Goal: Task Accomplishment & Management: Complete application form

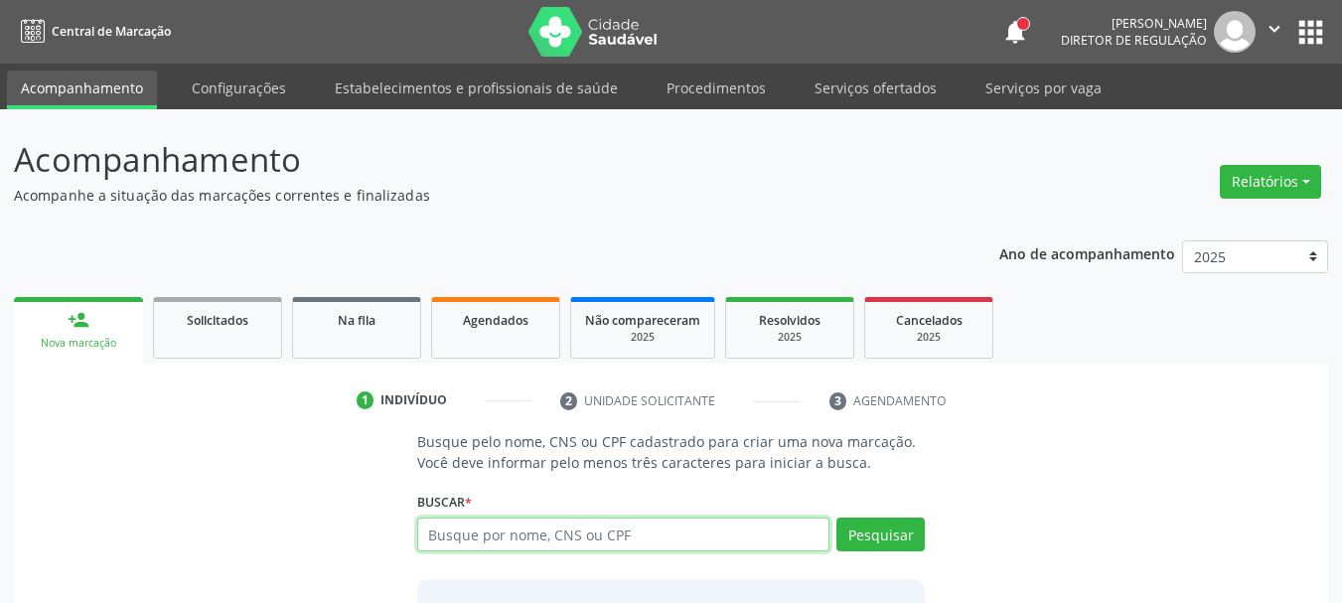
click at [530, 546] on input "text" at bounding box center [623, 535] width 413 height 34
type input "00305508580"
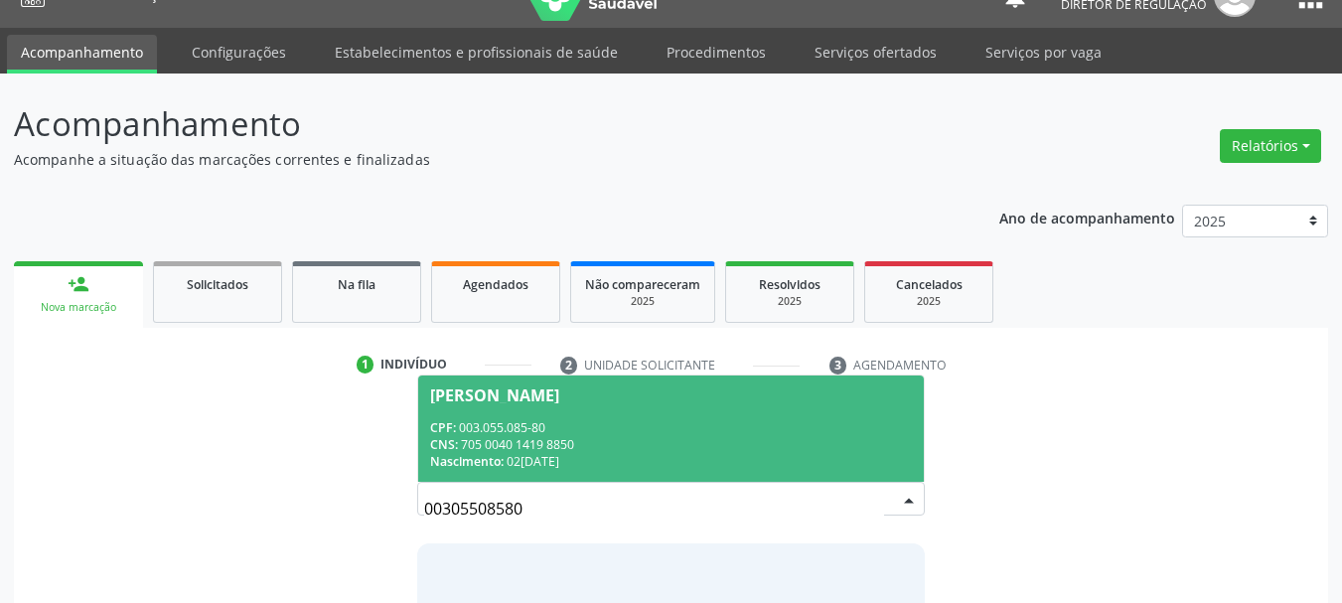
scroll to position [99, 0]
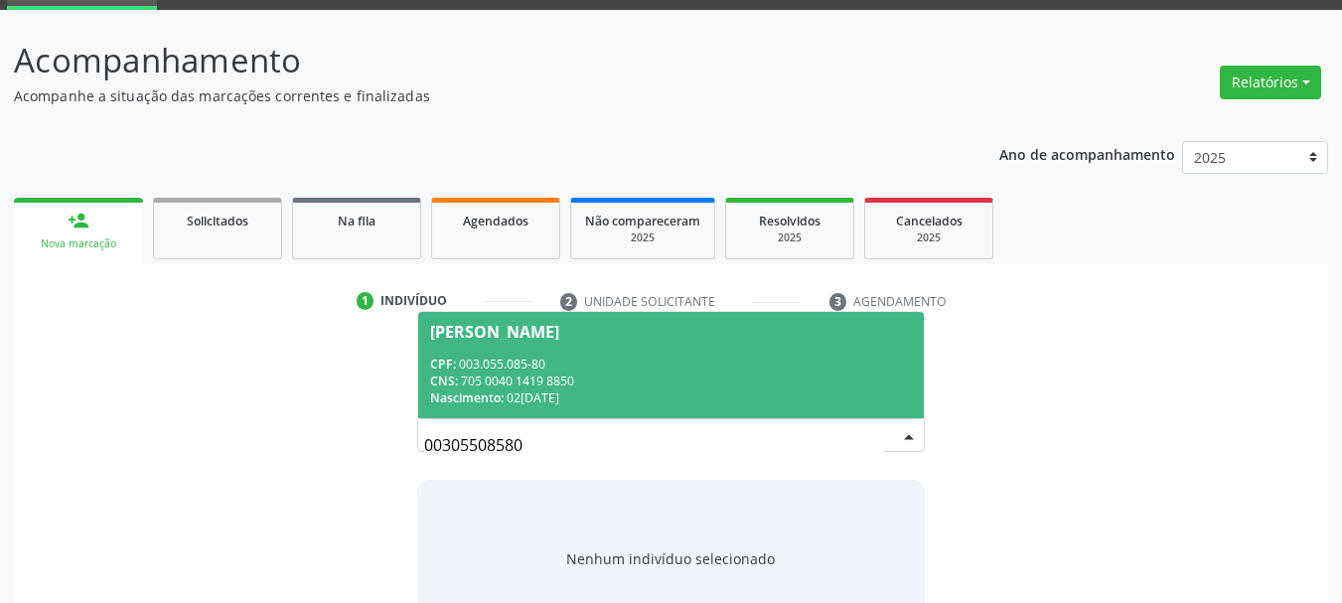
click at [563, 354] on span "[PERSON_NAME] CPF: 003.055.085-80 CNS: 705 0040 1419 8850 Nascimento: 0[DATE]" at bounding box center [671, 365] width 507 height 106
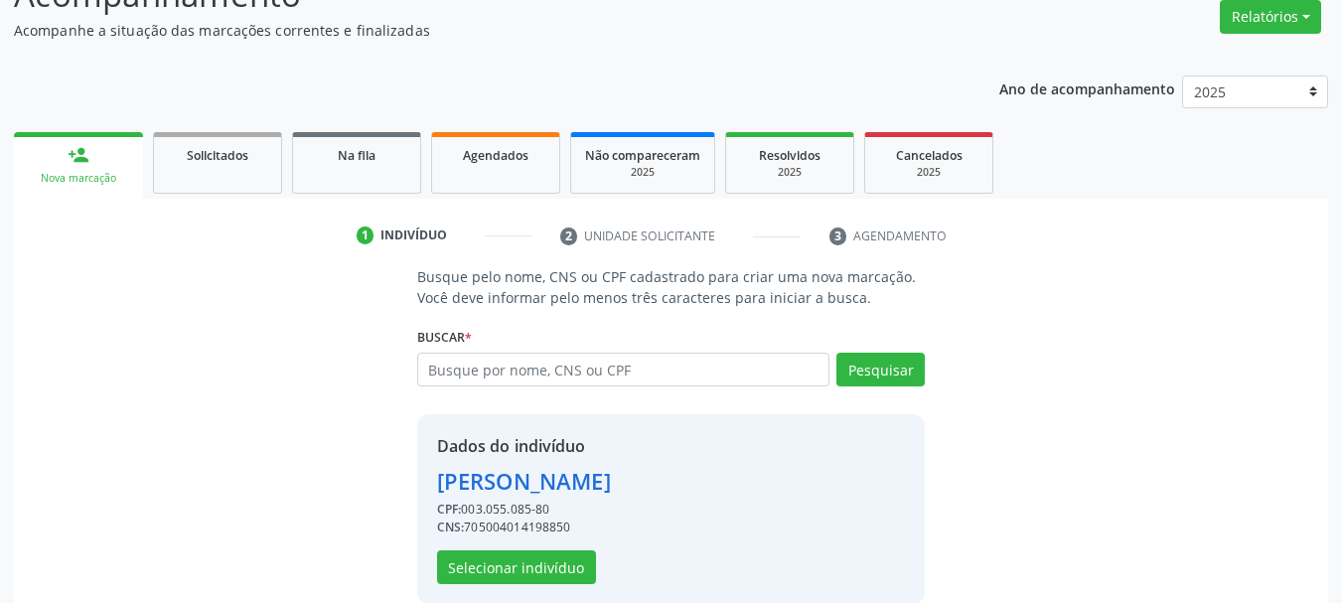
scroll to position [194, 0]
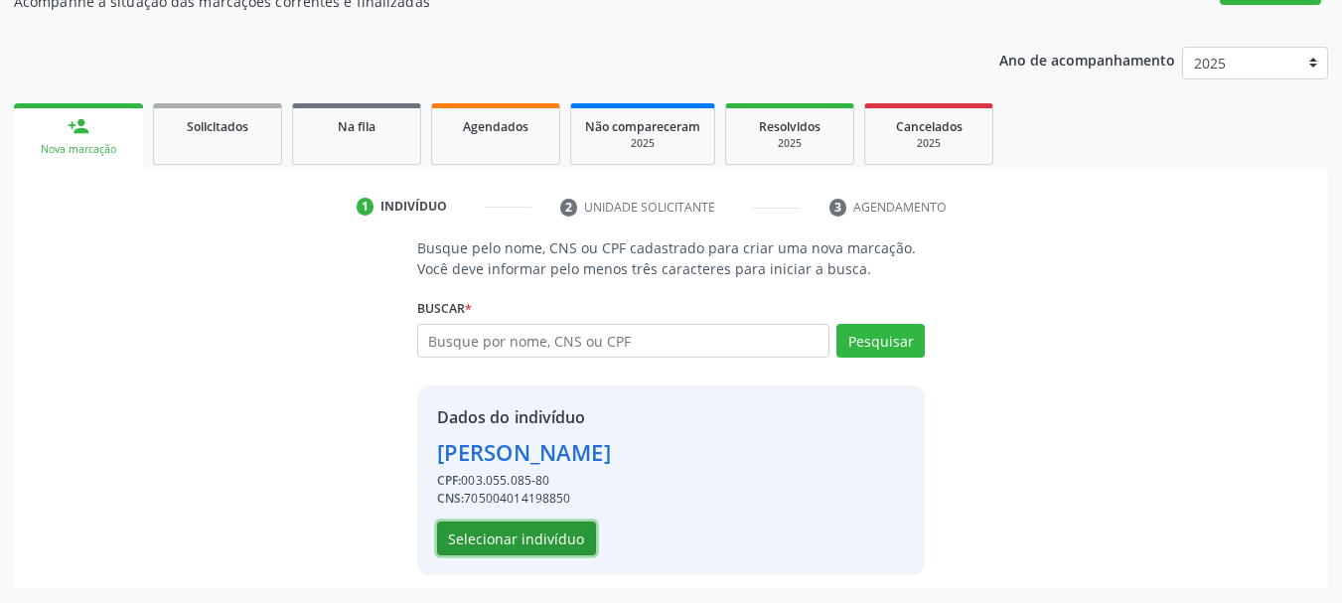
click at [519, 548] on button "Selecionar indivíduo" at bounding box center [516, 539] width 159 height 34
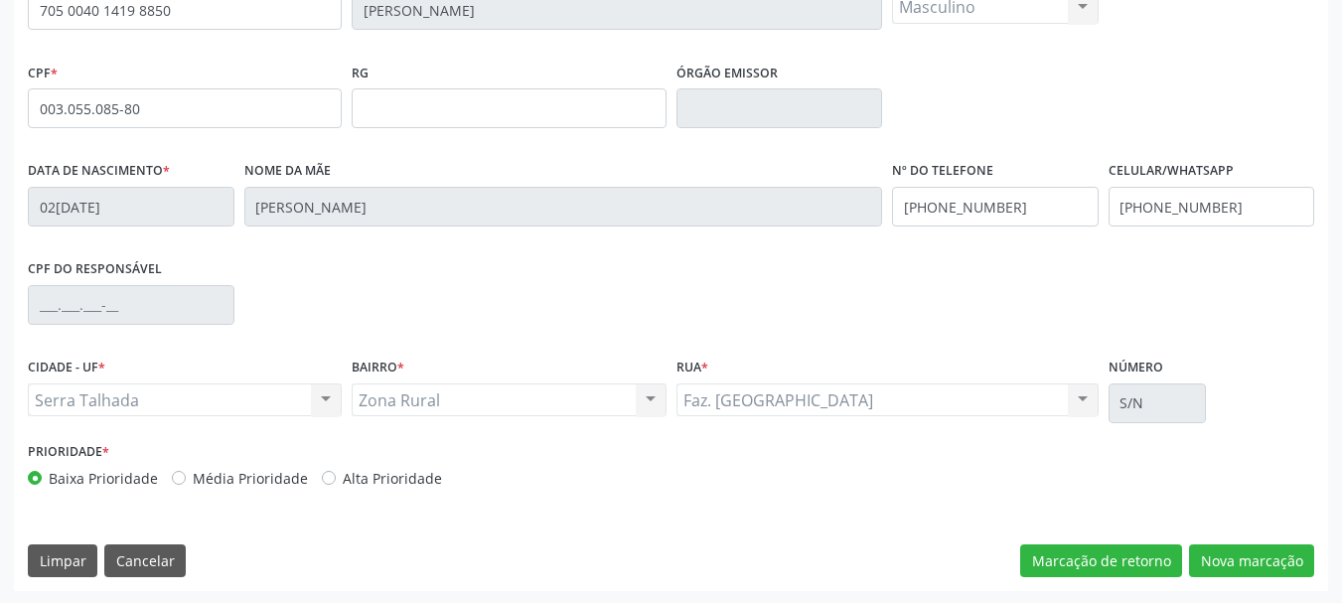
scroll to position [474, 0]
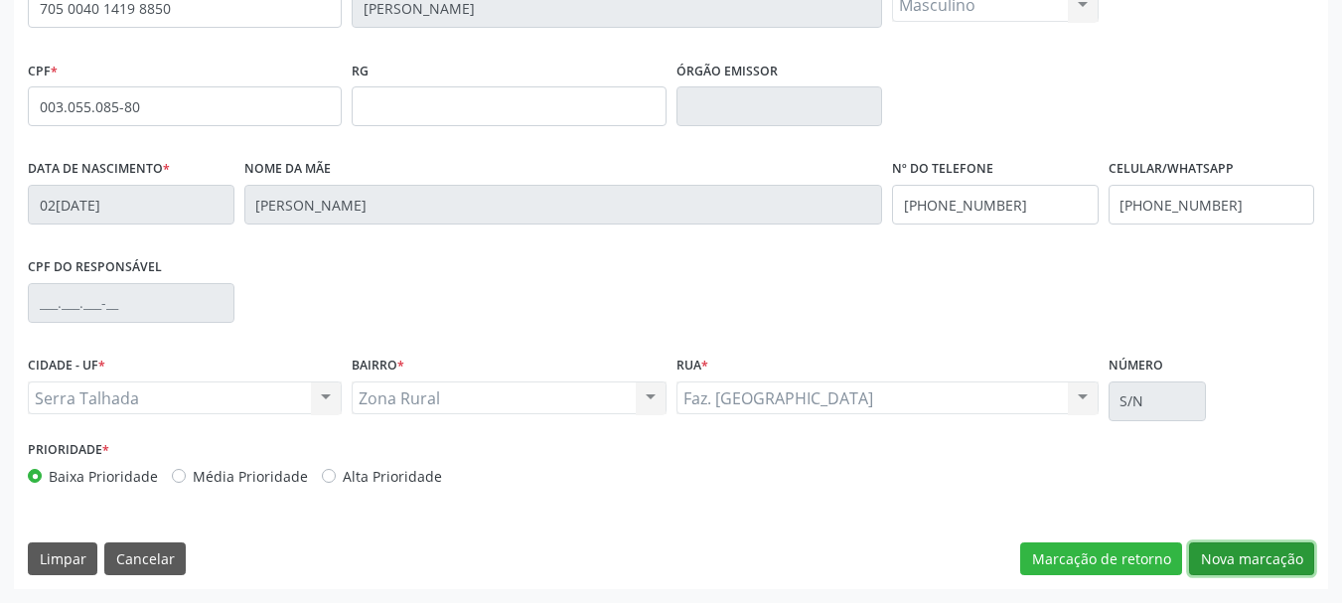
click at [1240, 572] on button "Nova marcação" at bounding box center [1251, 559] width 125 height 34
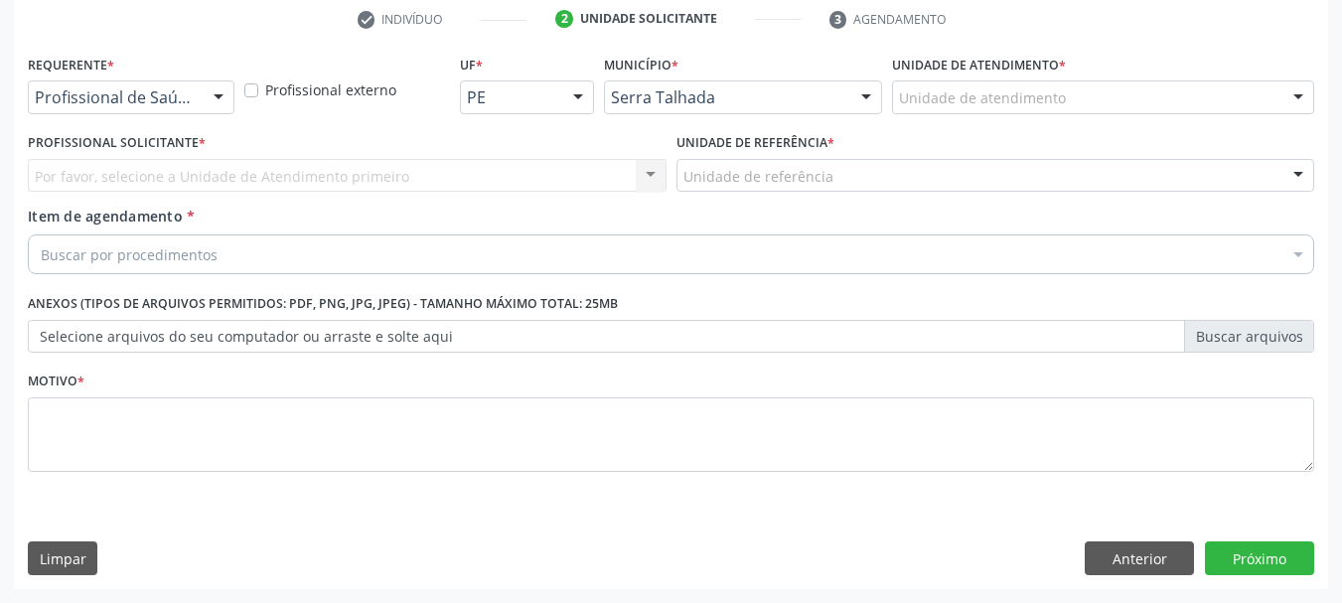
drag, startPoint x: 116, startPoint y: 119, endPoint x: 111, endPoint y: 106, distance: 13.8
click at [113, 115] on div "Requerente * Profissional de Saúde Profissional de Saúde Paciente Nenhum result…" at bounding box center [131, 88] width 217 height 77
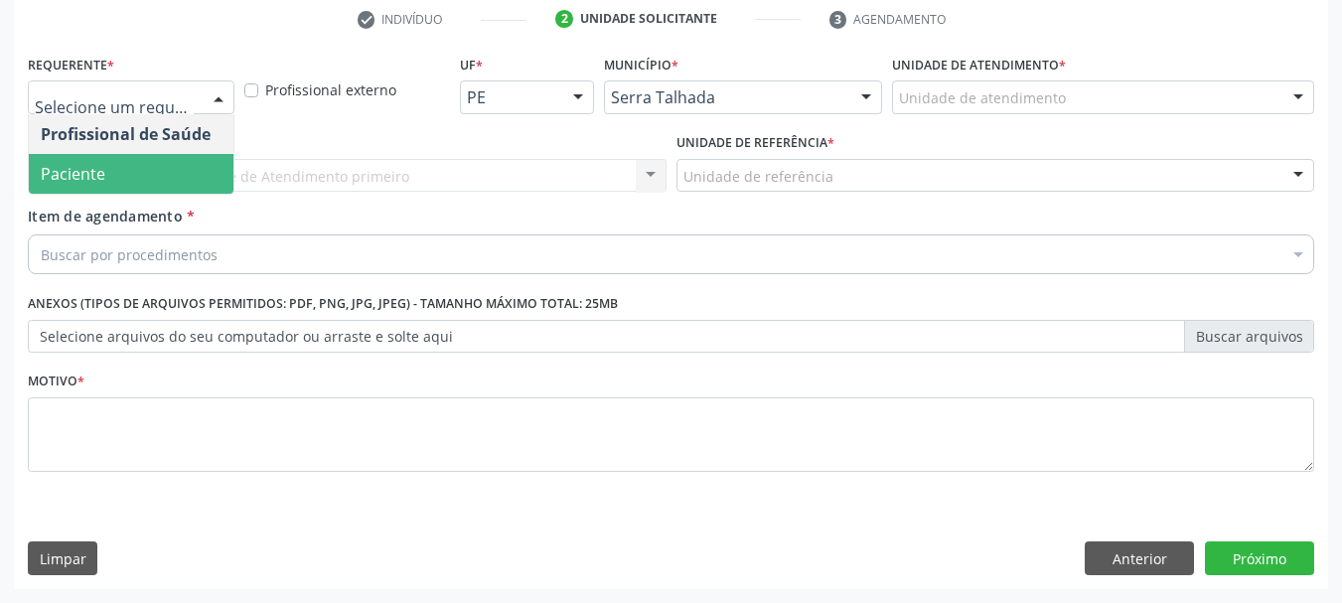
click at [106, 174] on span "Paciente" at bounding box center [131, 174] width 205 height 40
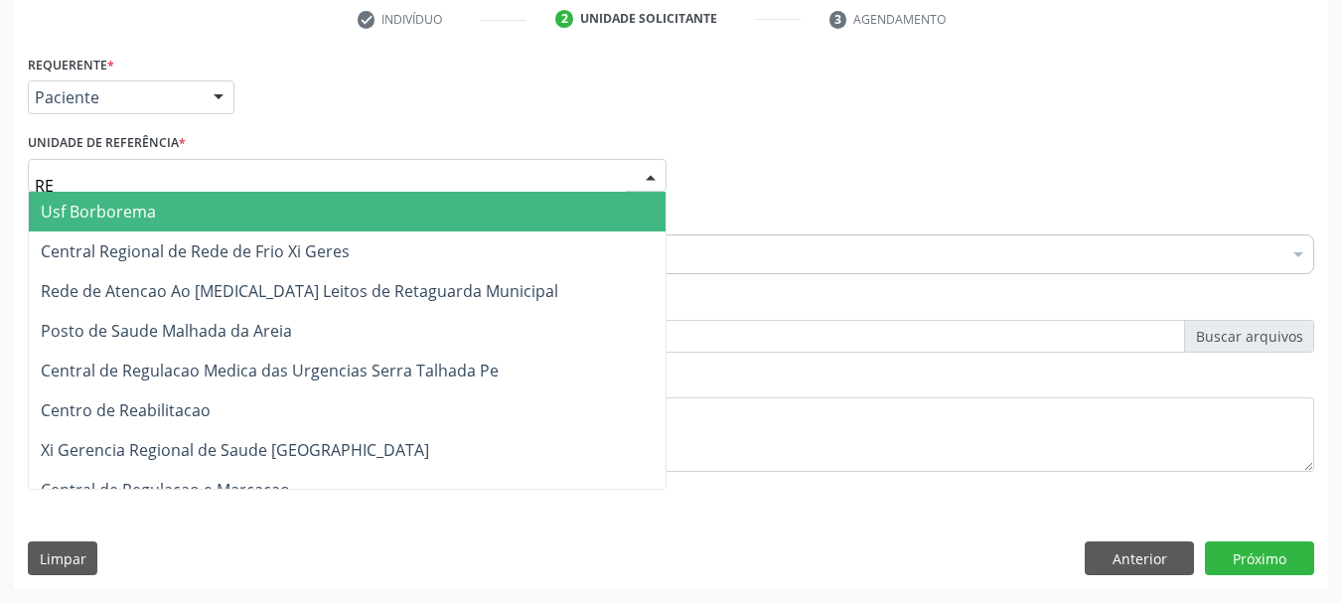
type input "REA"
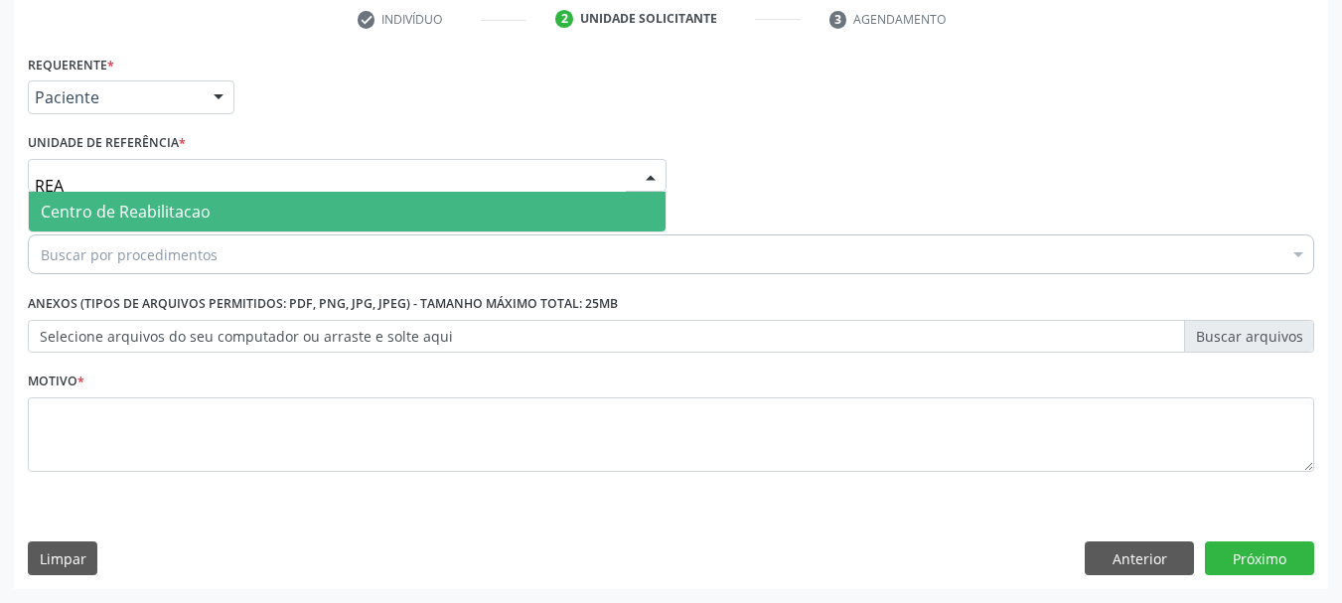
click at [145, 212] on span "Centro de Reabilitacao" at bounding box center [126, 212] width 170 height 22
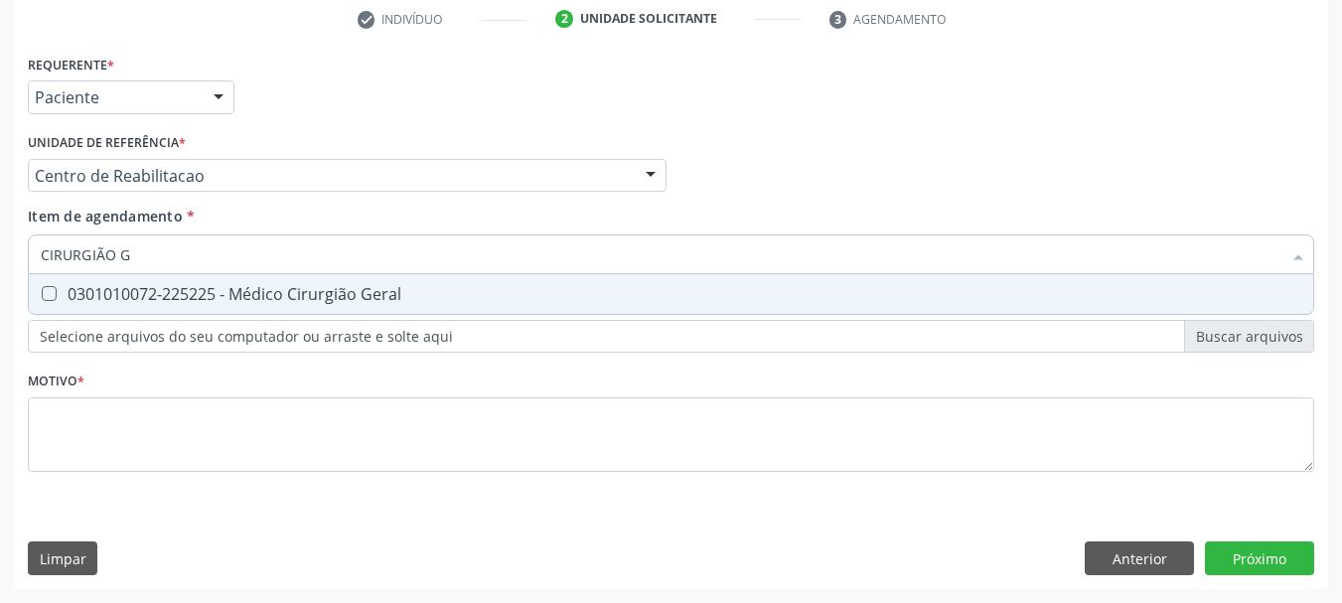
type input "CIRURGIÃO GE"
click at [194, 298] on div "0301010072-225225 - Médico Cirurgião Geral" at bounding box center [671, 294] width 1261 height 16
checkbox Geral "true"
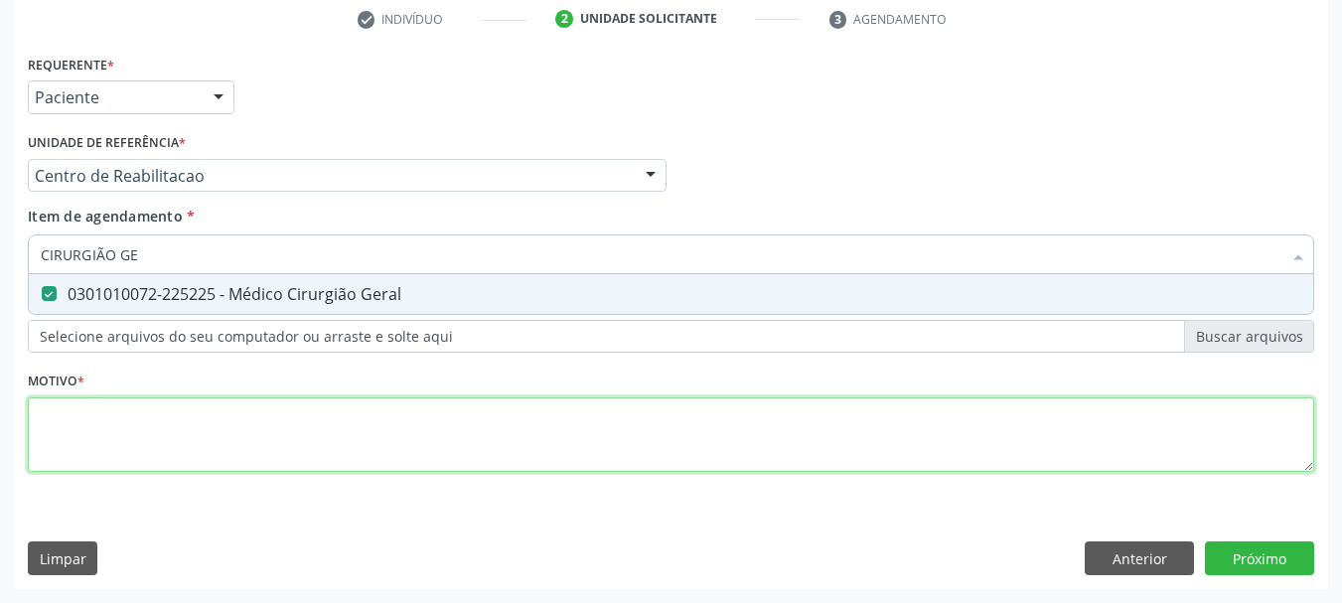
click at [155, 416] on div "Requerente * Paciente Profissional de Saúde Paciente Nenhum resultado encontrad…" at bounding box center [671, 275] width 1287 height 450
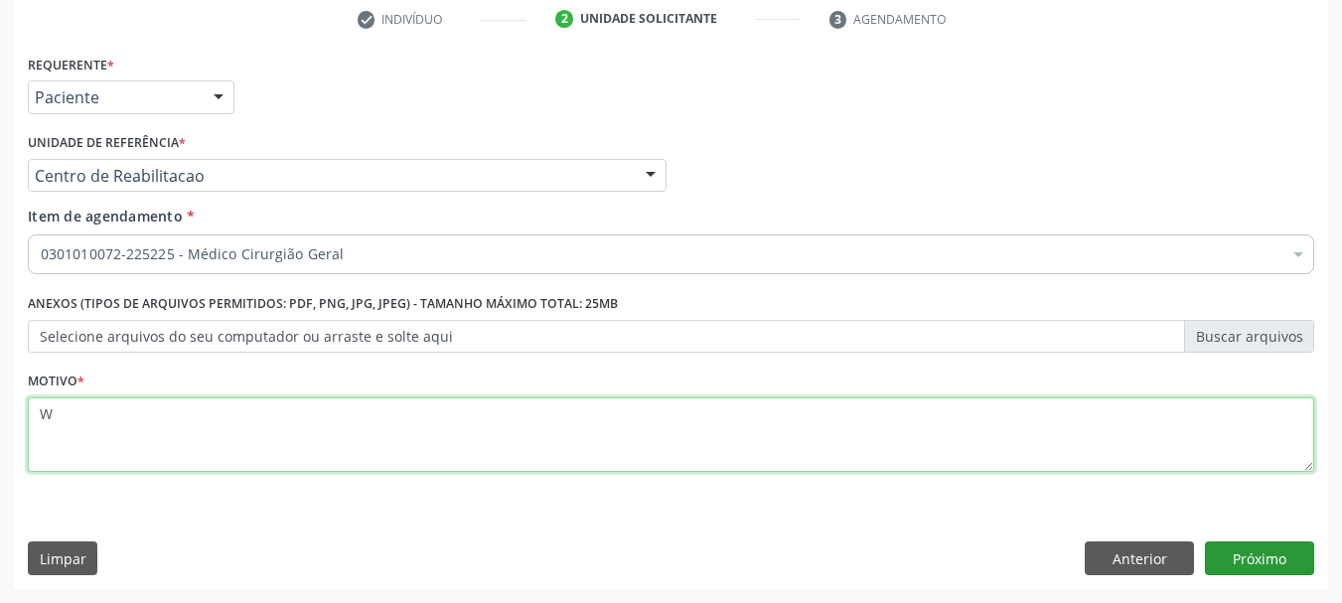
type textarea "W"
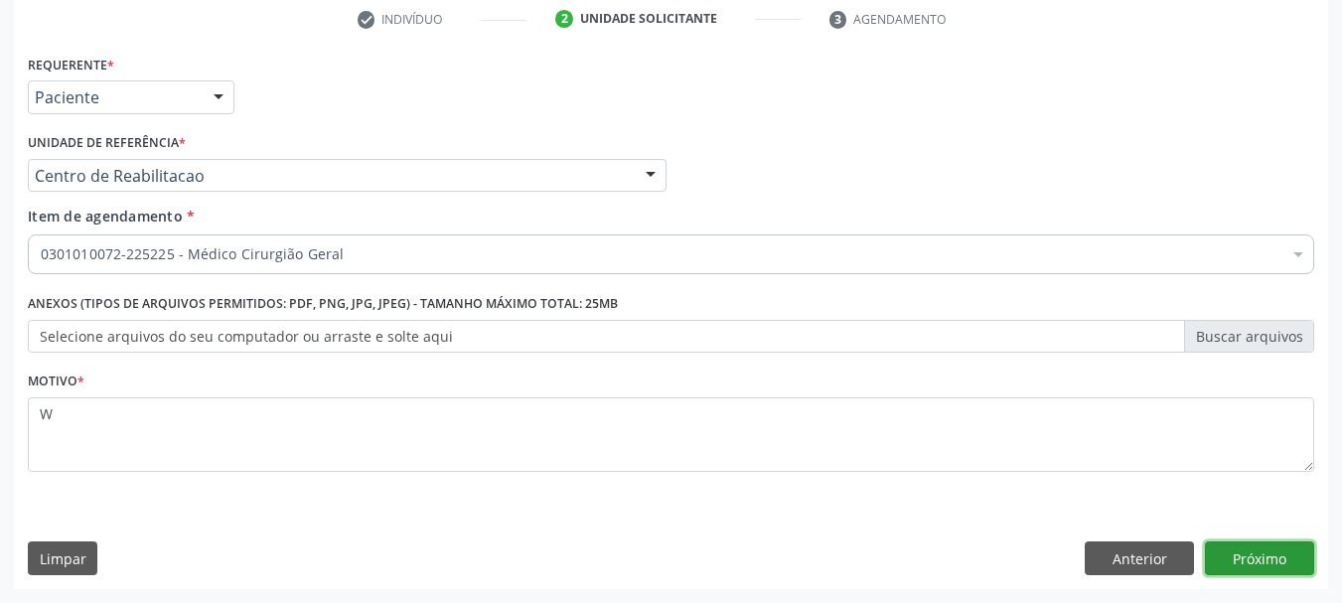
click at [1276, 550] on button "Próximo" at bounding box center [1259, 558] width 109 height 34
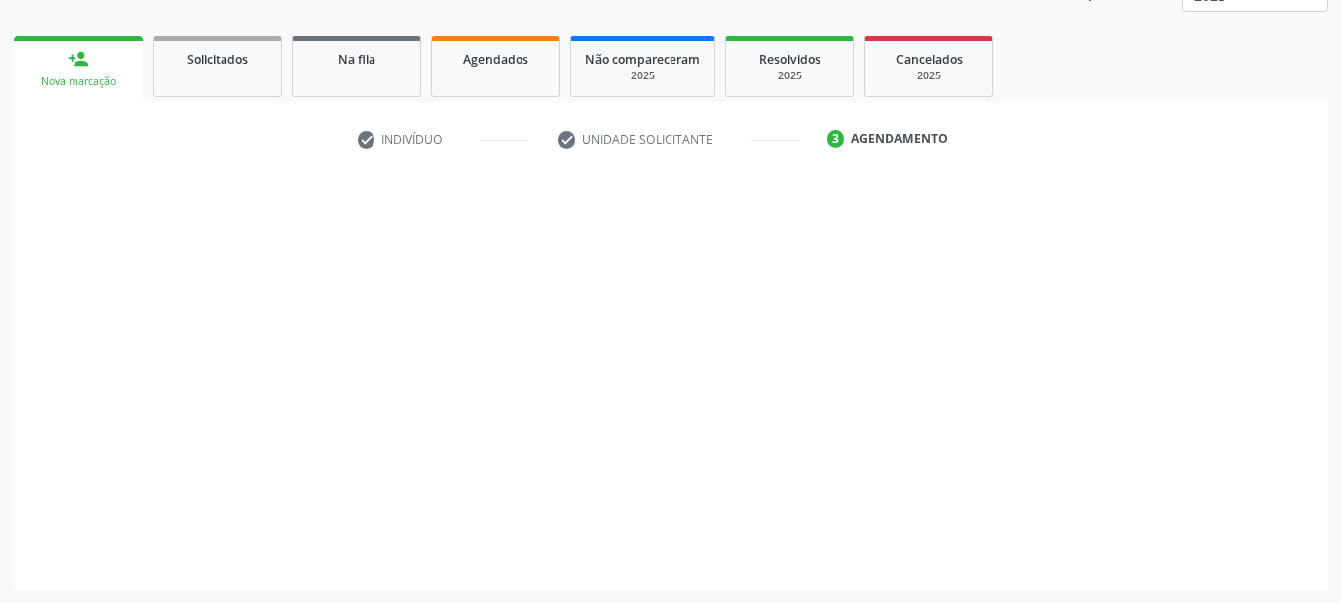
scroll to position [261, 0]
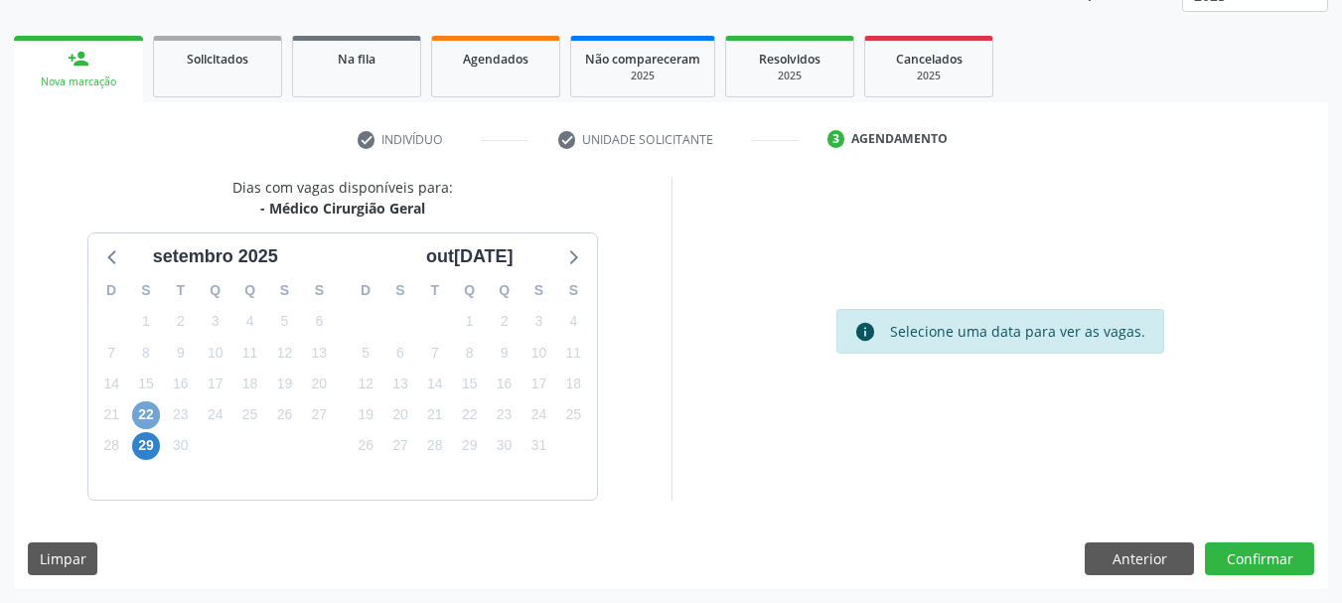
click at [146, 417] on span "22" at bounding box center [146, 415] width 28 height 28
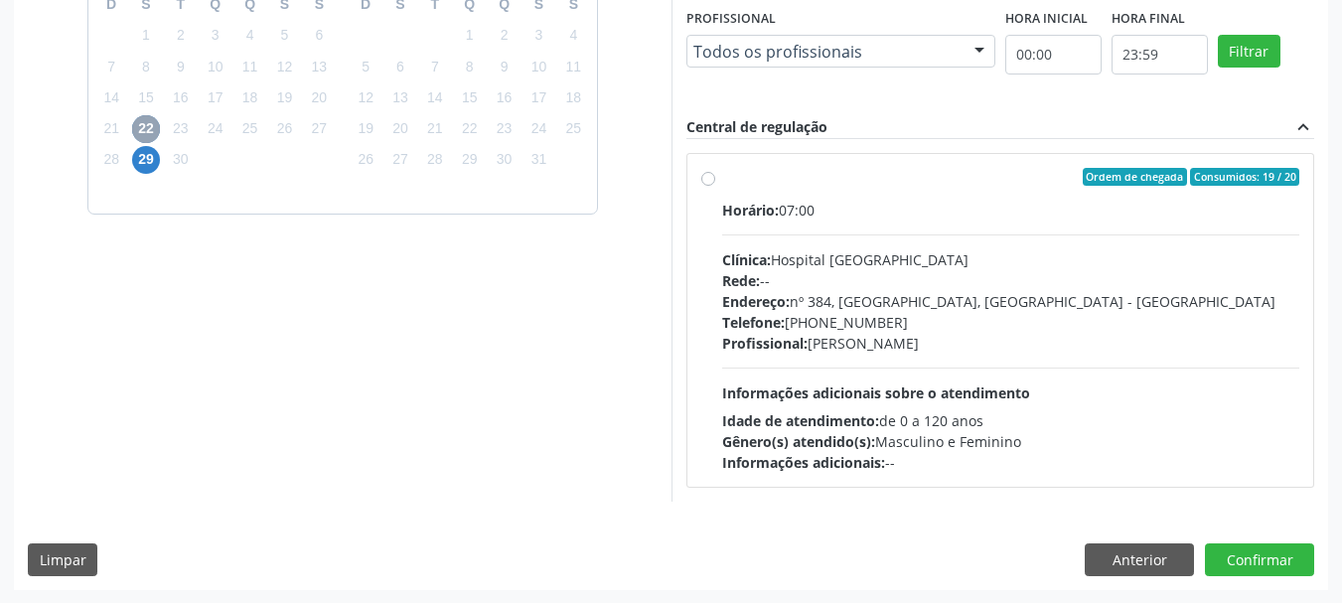
scroll to position [548, 0]
click at [948, 332] on div "Profissional: [PERSON_NAME]" at bounding box center [1011, 342] width 578 height 21
click at [715, 185] on input "Ordem de chegada Consumidos: 19 / 20 Horário: 07:00 Clínica: Hospital [GEOGRAPH…" at bounding box center [708, 176] width 14 height 18
radio input "true"
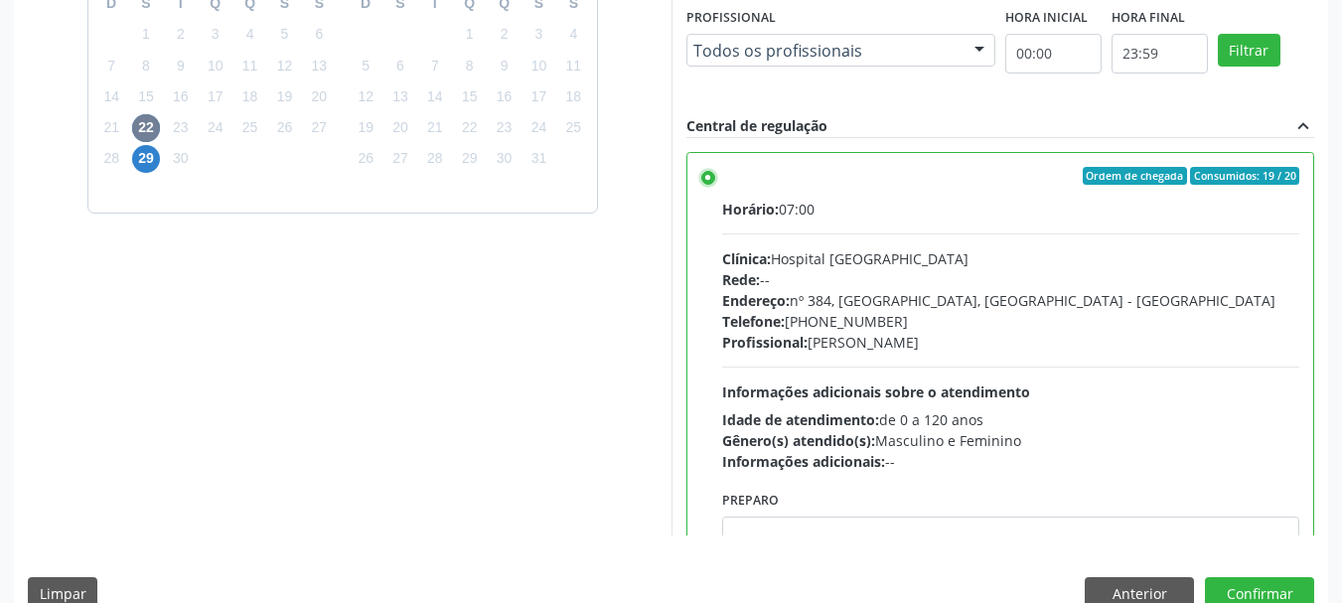
scroll to position [98, 0]
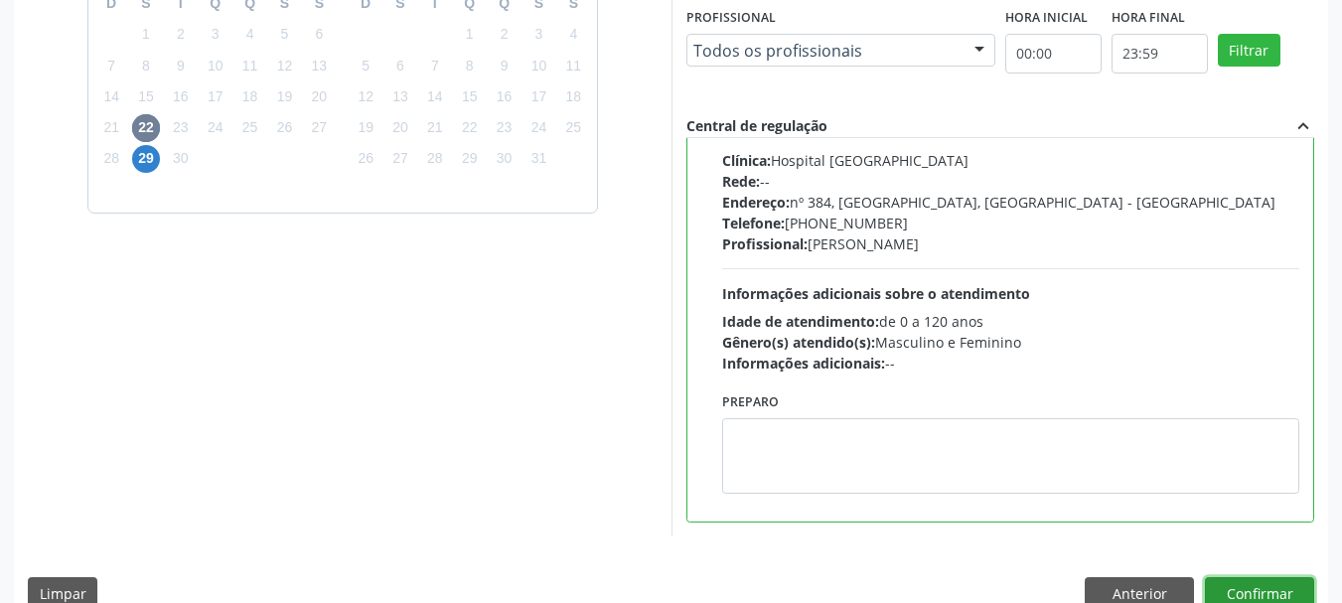
click at [1292, 597] on button "Confirmar" at bounding box center [1259, 594] width 109 height 34
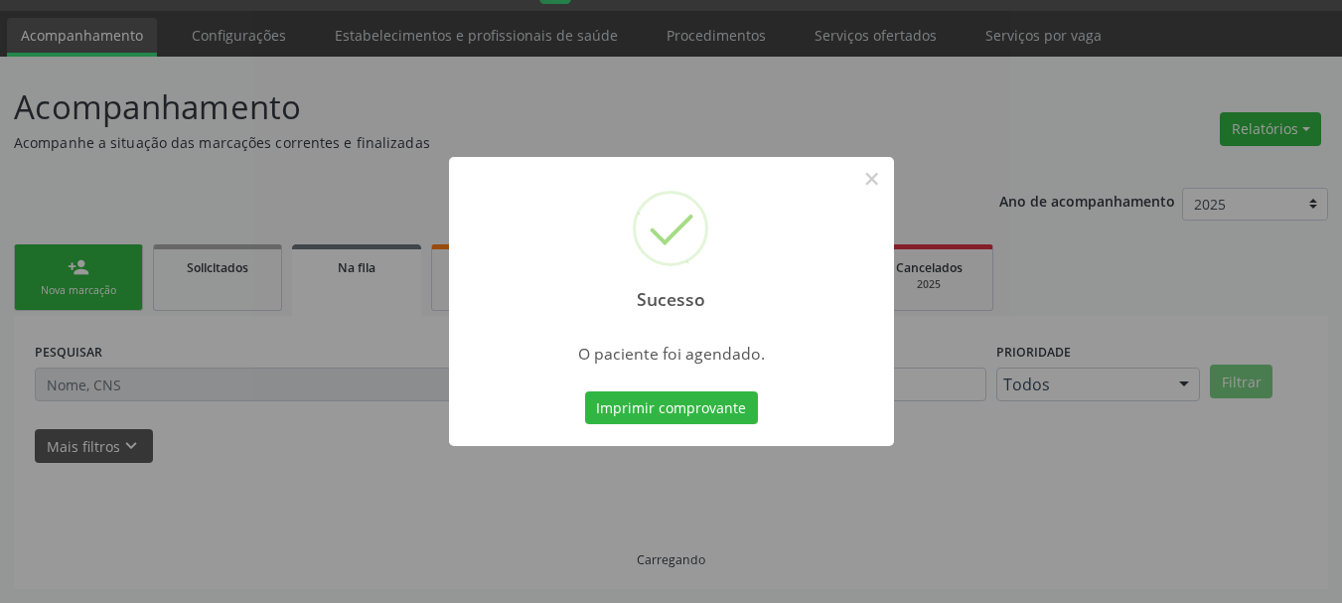
scroll to position [53, 0]
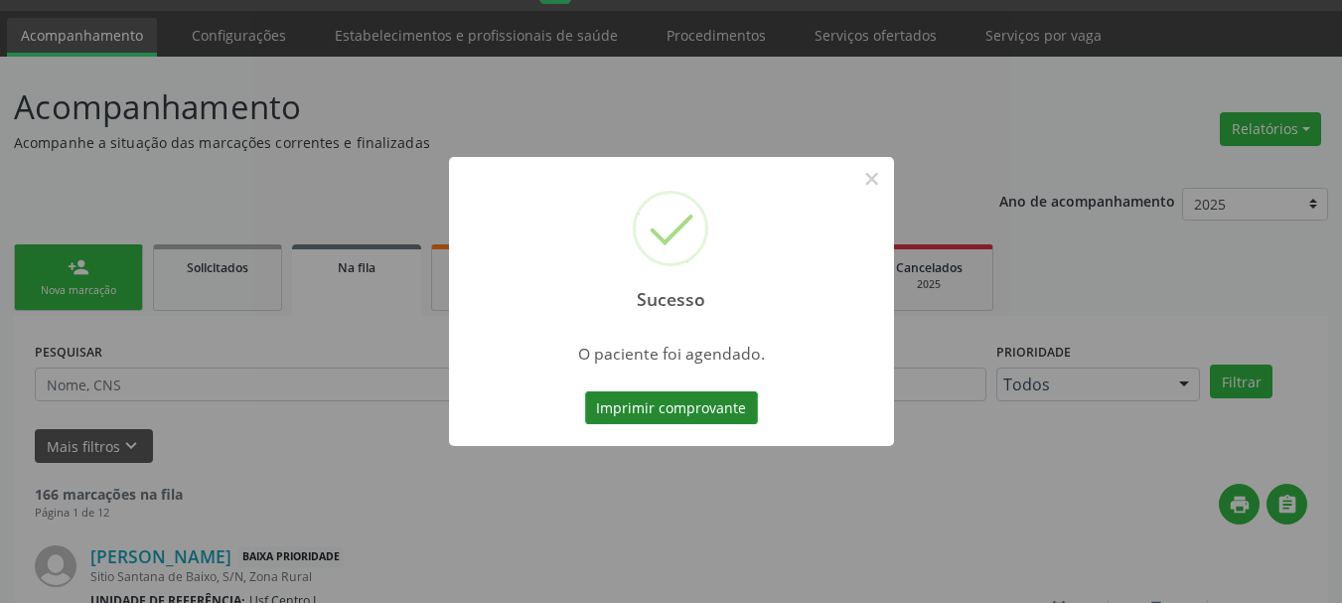
click at [720, 412] on button "Imprimir comprovante" at bounding box center [671, 408] width 173 height 34
